Goal: Information Seeking & Learning: Learn about a topic

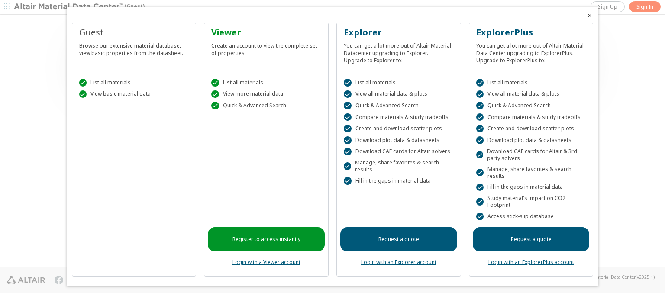
click at [586, 16] on icon "Close" at bounding box center [589, 15] width 7 height 7
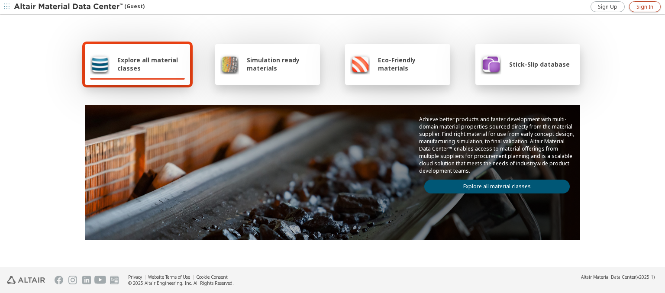
click at [645, 6] on span "Sign In" at bounding box center [645, 6] width 17 height 7
click at [69, 7] on img at bounding box center [69, 7] width 110 height 9
click at [148, 64] on span "Explore all material classes" at bounding box center [151, 64] width 68 height 16
click at [494, 184] on link "Explore all material classes" at bounding box center [497, 187] width 146 height 14
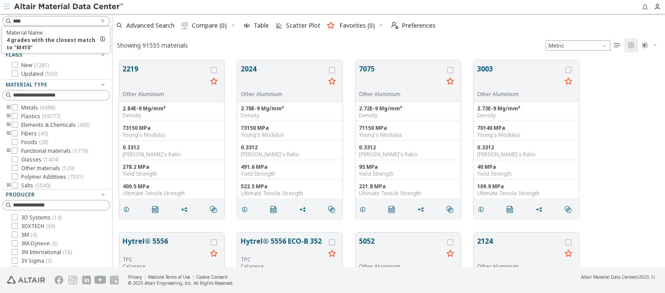
scroll to position [207, 546]
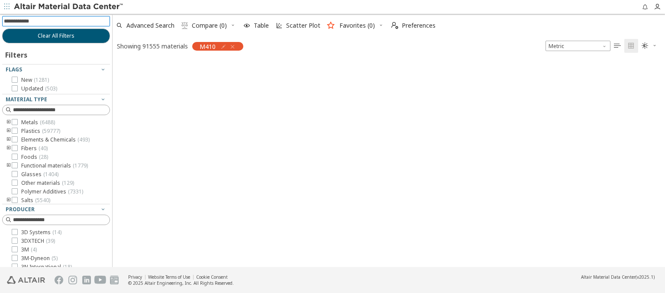
scroll to position [206, 546]
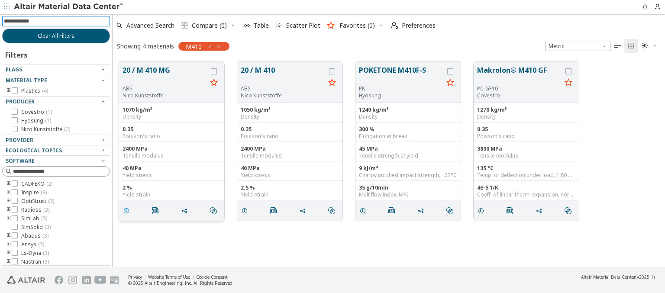
click at [128, 210] on icon "grid" at bounding box center [126, 210] width 7 height 7
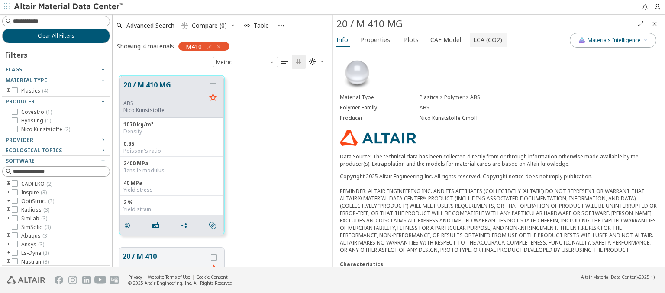
click at [483, 39] on span "LCA (CO2)" at bounding box center [487, 40] width 29 height 14
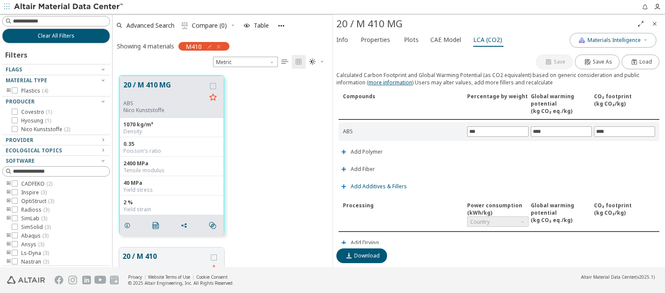
click at [378, 185] on span "Add Additives & Fillers" at bounding box center [379, 186] width 56 height 5
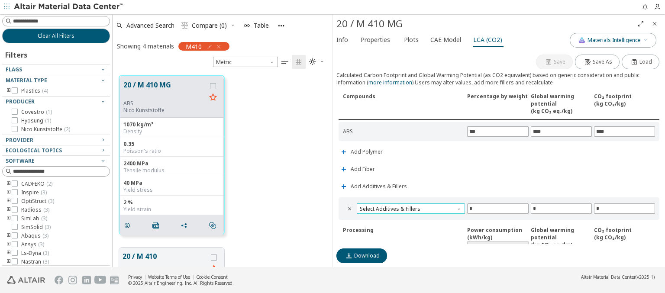
click at [410, 207] on span "Select Additives & Fillers" at bounding box center [411, 209] width 108 height 10
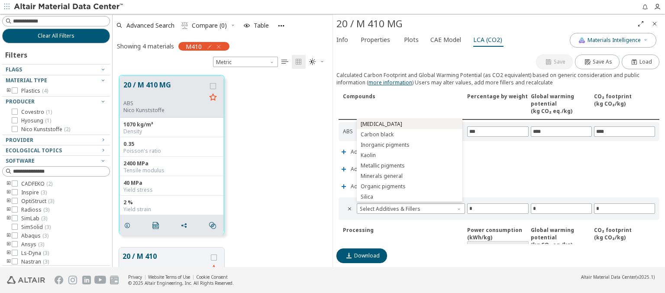
click at [409, 124] on span "Calcium carbonate" at bounding box center [409, 124] width 99 height 6
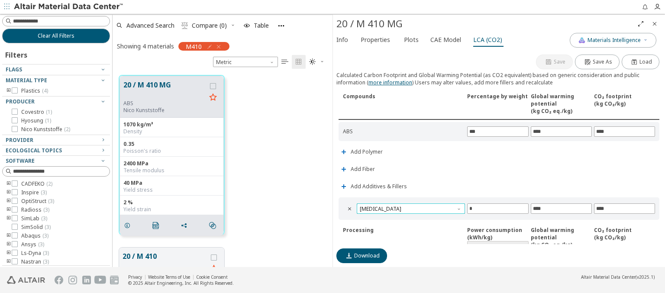
click at [410, 207] on span "Calcium carbonate" at bounding box center [411, 209] width 108 height 10
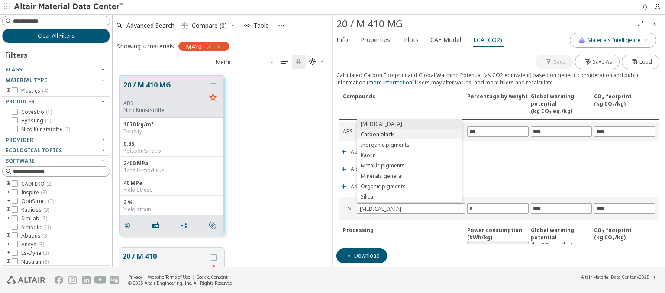
click at [409, 134] on span "Carbon black" at bounding box center [409, 135] width 99 height 6
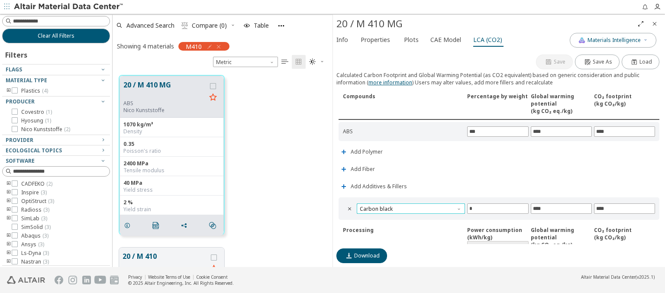
click at [410, 207] on span "Carbon black" at bounding box center [411, 209] width 108 height 10
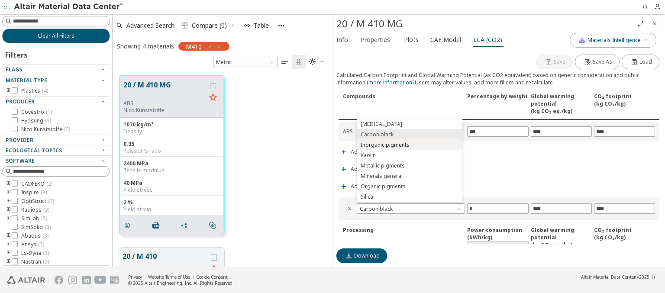
click at [409, 145] on span "Inorganic pigments" at bounding box center [409, 145] width 99 height 6
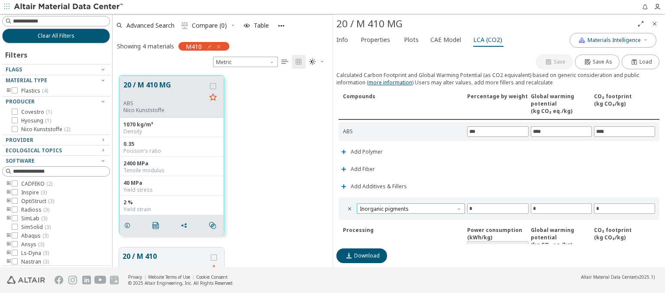
click at [410, 207] on span "Inorganic pigments" at bounding box center [411, 209] width 108 height 10
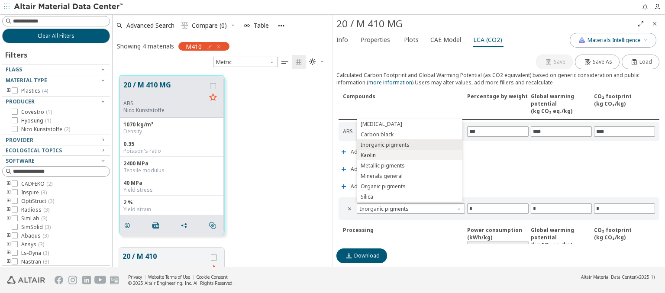
click at [409, 155] on span "Kaolin" at bounding box center [409, 155] width 99 height 6
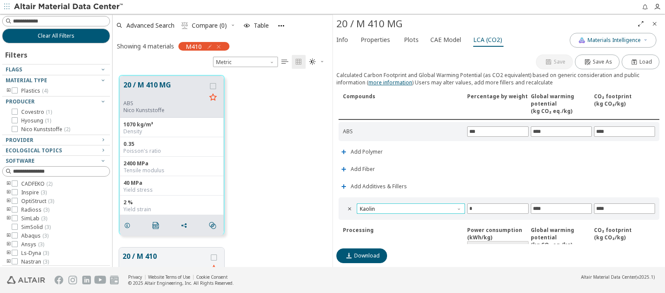
click at [410, 207] on span "Kaolin" at bounding box center [411, 209] width 108 height 10
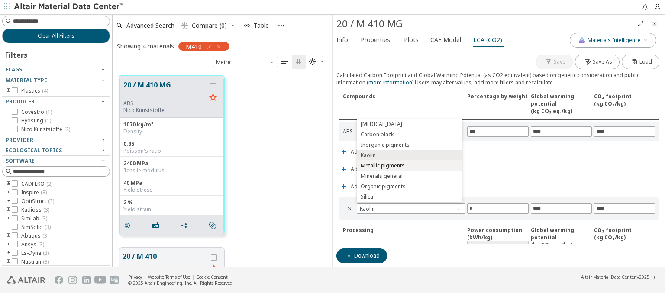
click at [409, 165] on span "Metallic pigments" at bounding box center [409, 166] width 99 height 6
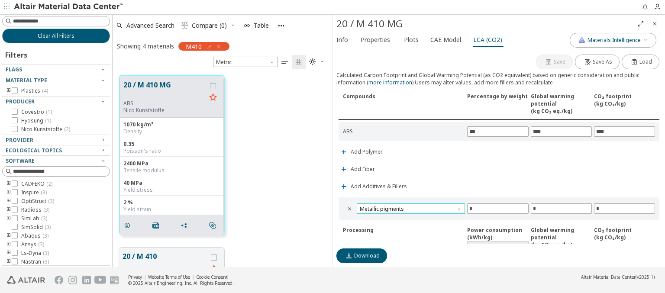
click at [410, 207] on span "Metallic pigments" at bounding box center [411, 209] width 108 height 10
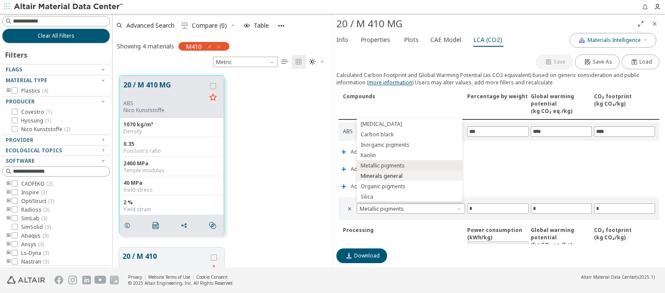
click at [409, 176] on span "Minerals general" at bounding box center [409, 176] width 99 height 6
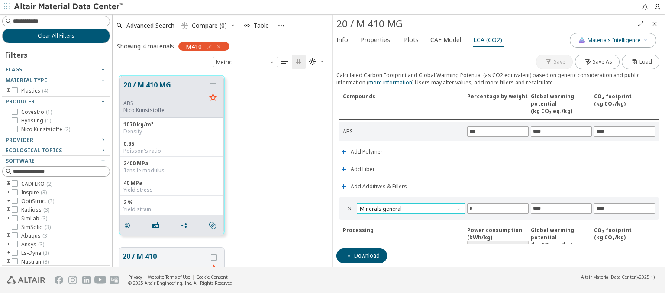
click at [410, 207] on span "Minerals general" at bounding box center [411, 209] width 108 height 10
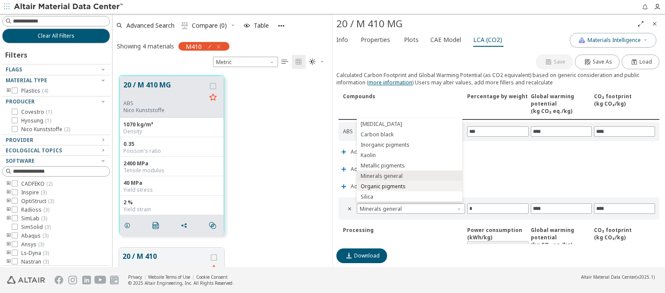
click at [409, 186] on span "Organic pigments" at bounding box center [409, 187] width 99 height 6
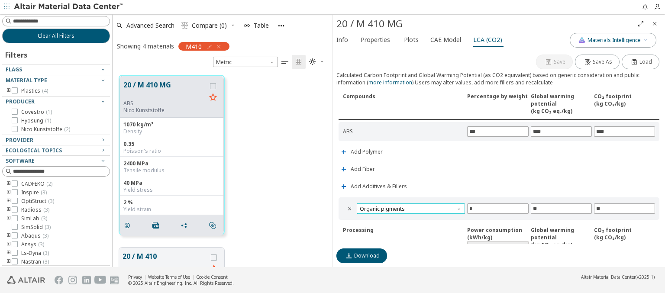
click at [410, 207] on span "Organic pigments" at bounding box center [411, 209] width 108 height 10
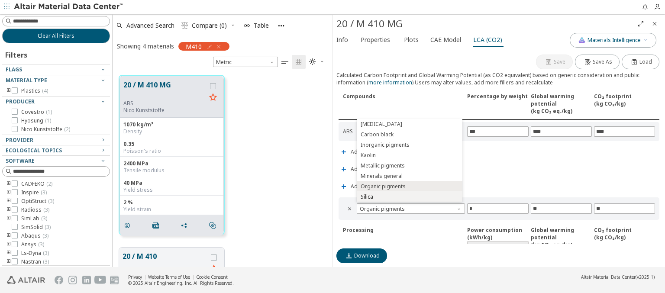
click at [409, 197] on span "Silica" at bounding box center [409, 197] width 99 height 6
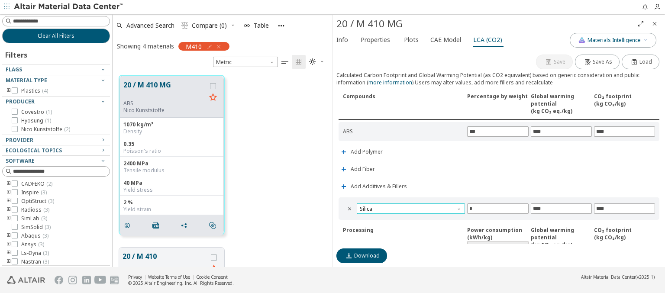
click at [410, 207] on span "Silica" at bounding box center [411, 209] width 108 height 10
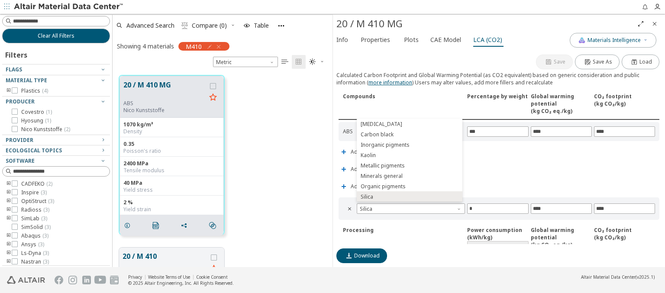
click at [69, 7] on img at bounding box center [69, 7] width 110 height 9
